Goal: Check status

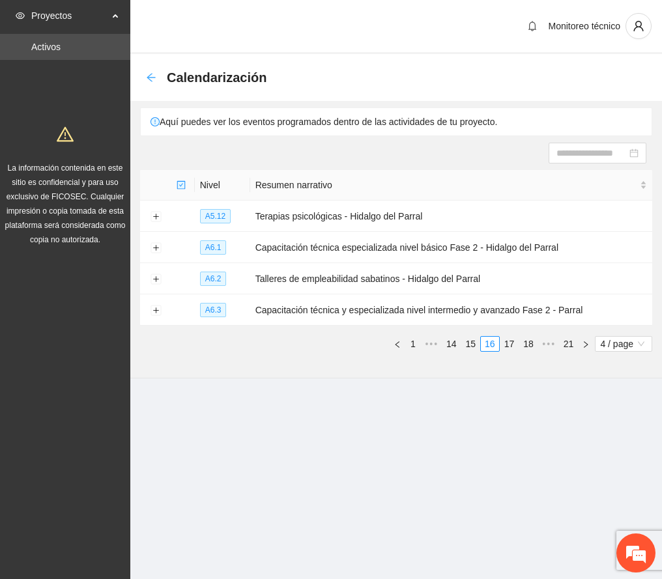
click at [149, 78] on icon "arrow-left" at bounding box center [151, 77] width 10 height 10
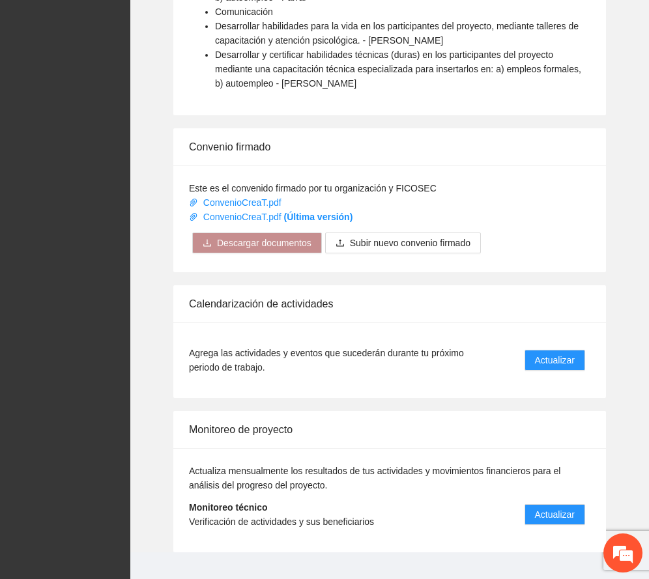
scroll to position [1066, 0]
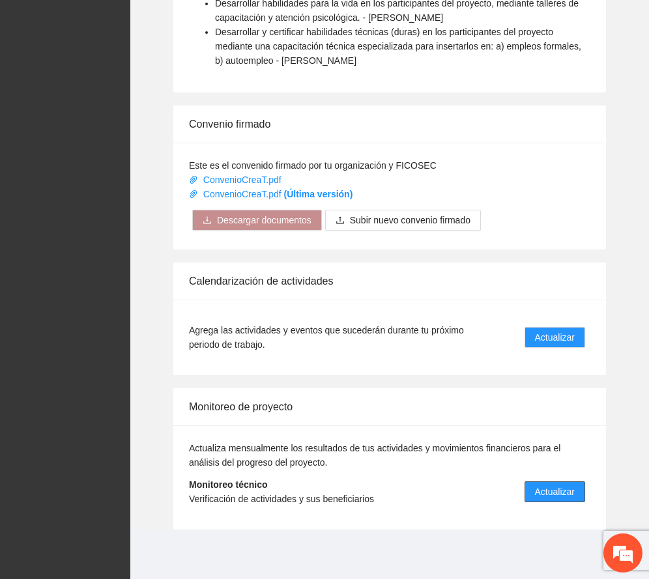
click at [558, 491] on span "Actualizar" at bounding box center [555, 492] width 40 height 14
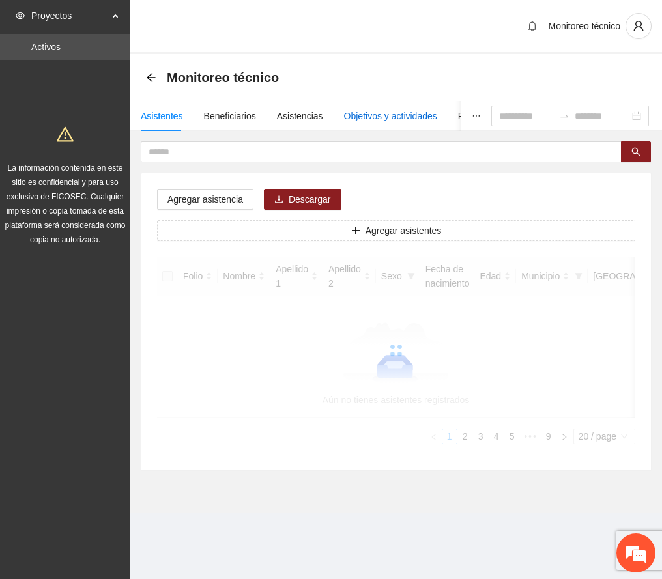
click at [378, 117] on div "Objetivos y actividades" at bounding box center [390, 116] width 93 height 14
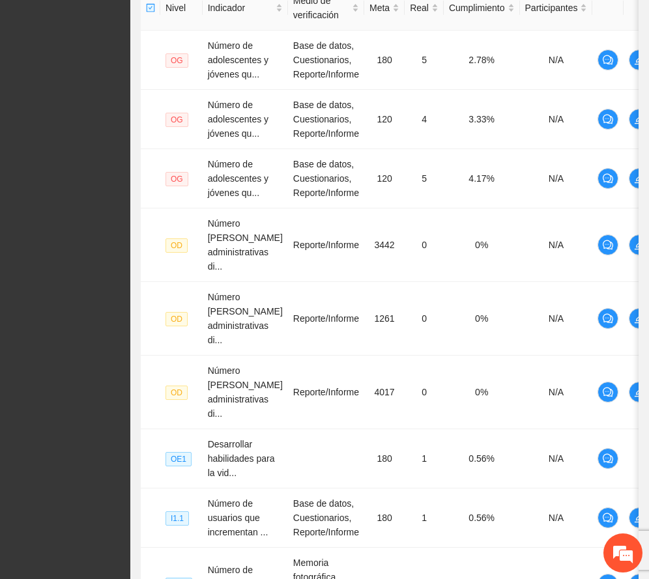
scroll to position [605, 0]
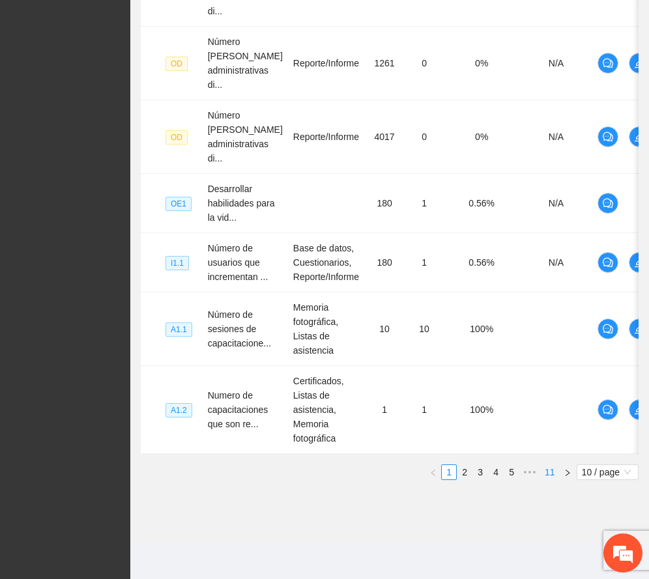
click at [554, 472] on link "11" at bounding box center [550, 472] width 18 height 14
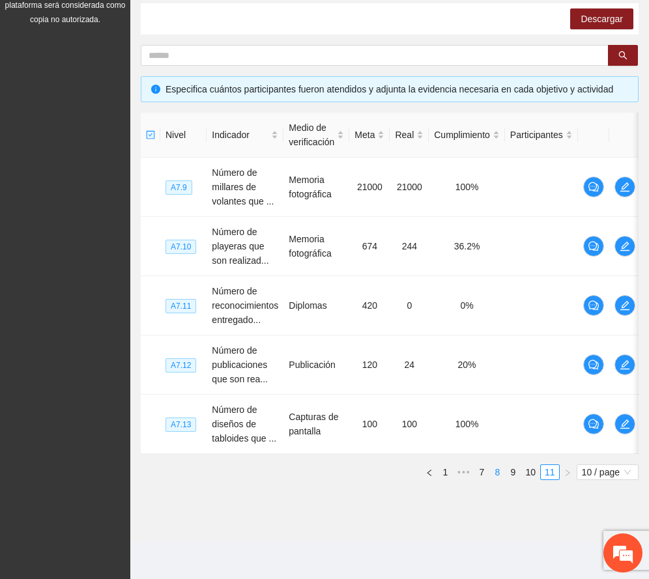
click at [496, 466] on link "8" at bounding box center [497, 472] width 14 height 14
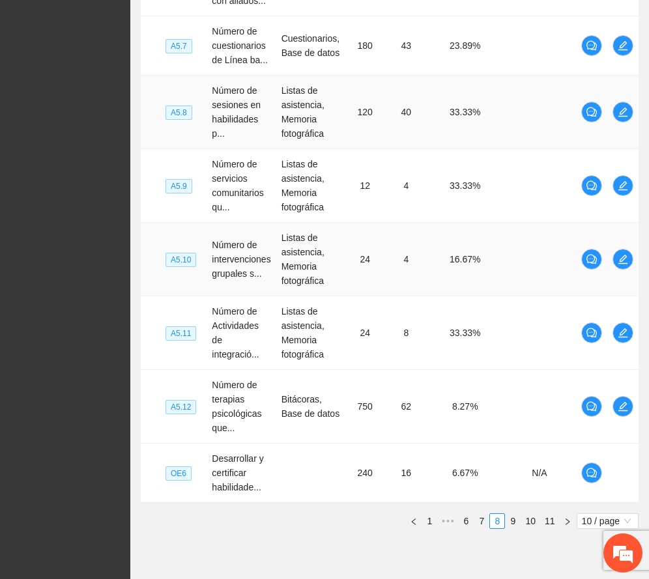
scroll to position [582, 0]
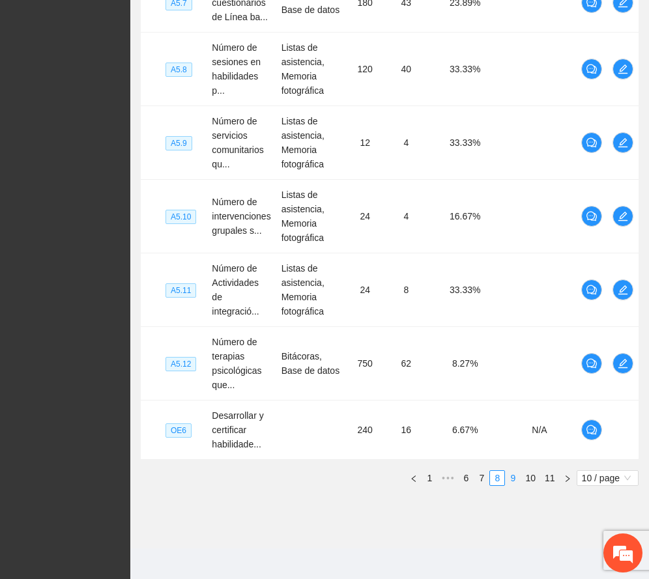
click at [515, 478] on link "9" at bounding box center [513, 478] width 14 height 14
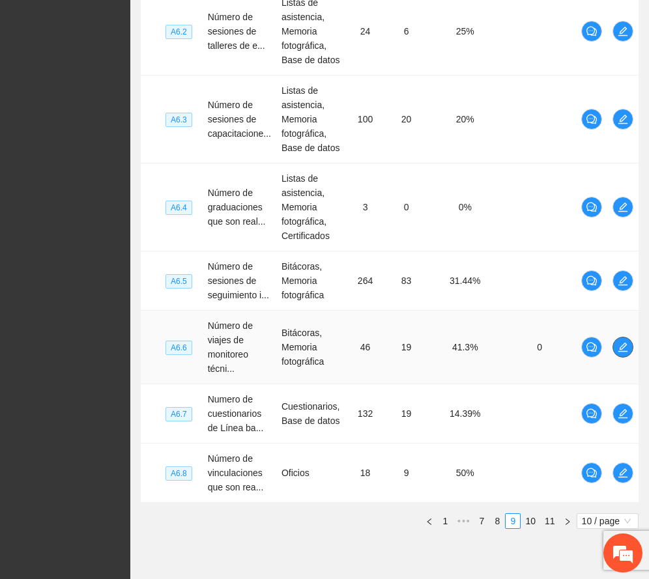
click at [624, 357] on button "button" at bounding box center [622, 347] width 21 height 21
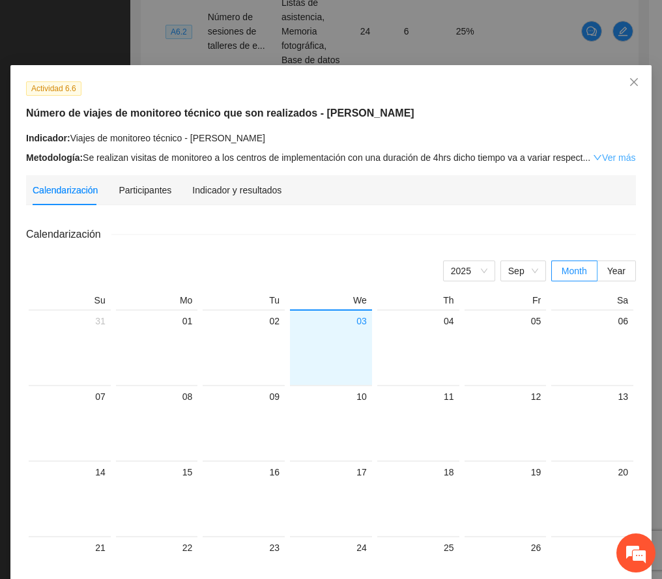
click at [614, 156] on link "Ver más" at bounding box center [614, 157] width 42 height 10
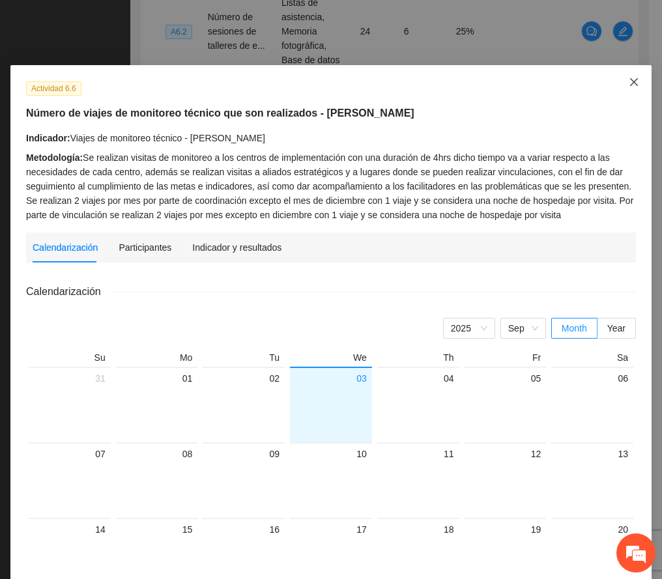
click at [629, 86] on icon "close" at bounding box center [634, 82] width 10 height 10
